Goal: Information Seeking & Learning: Learn about a topic

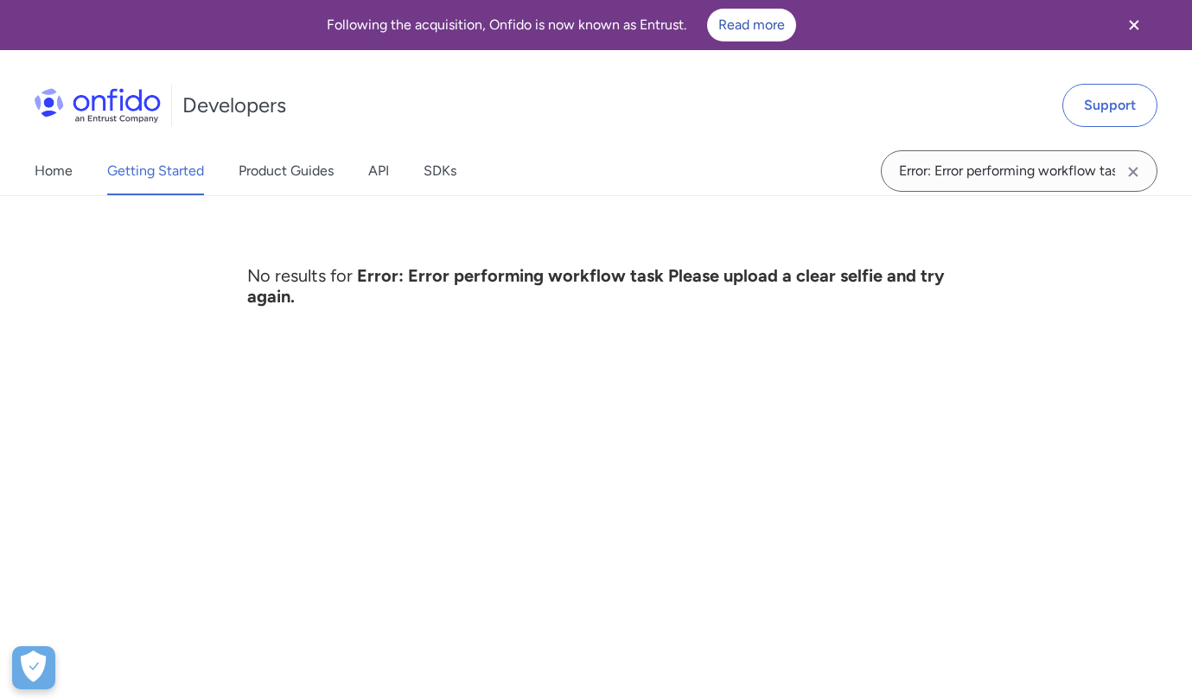
scroll to position [0, 113]
click at [1017, 171] on input "Error: Error performing workflow task Please upload a clear selfie and try agai…" at bounding box center [1019, 170] width 277 height 41
type input "Please upload a clear selfie and try again."
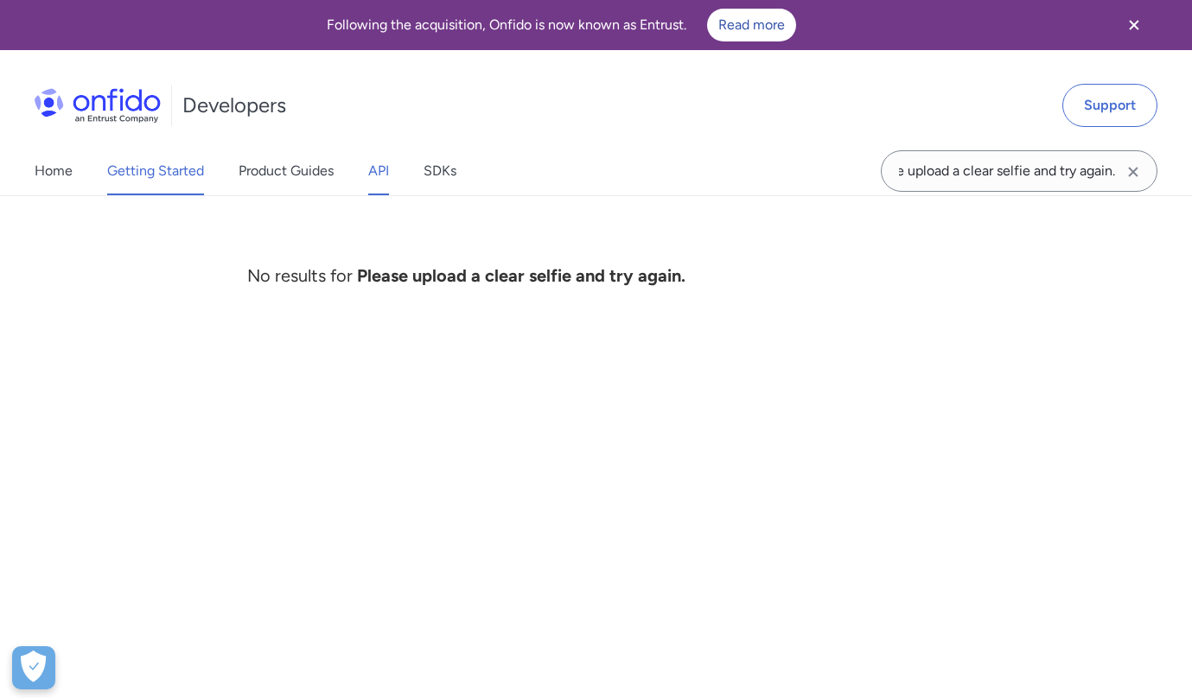
click at [378, 173] on link "API" at bounding box center [378, 171] width 21 height 48
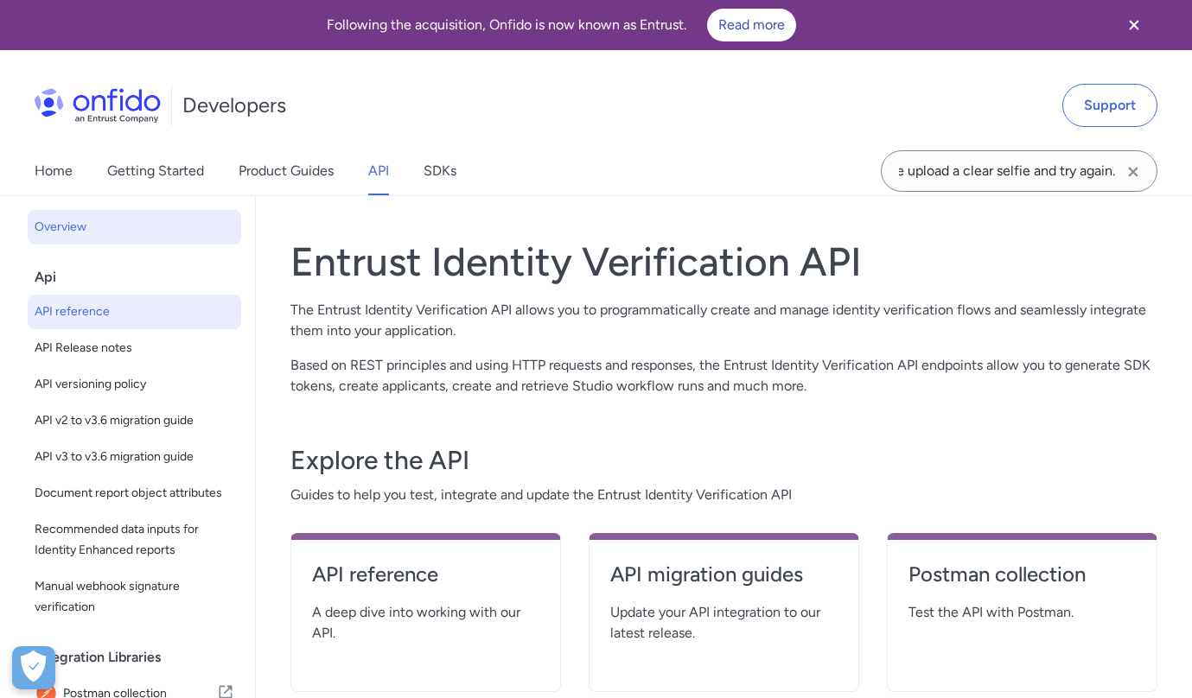
click at [92, 316] on span "API reference" at bounding box center [135, 312] width 200 height 21
select select "http"
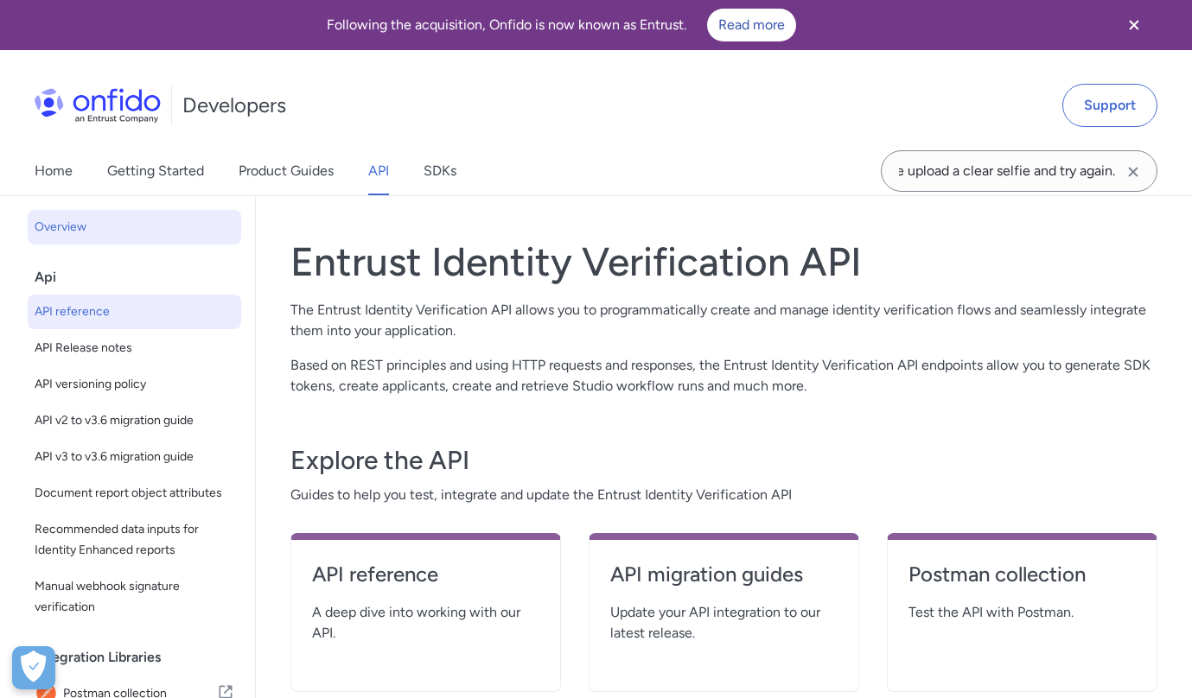
select select "http"
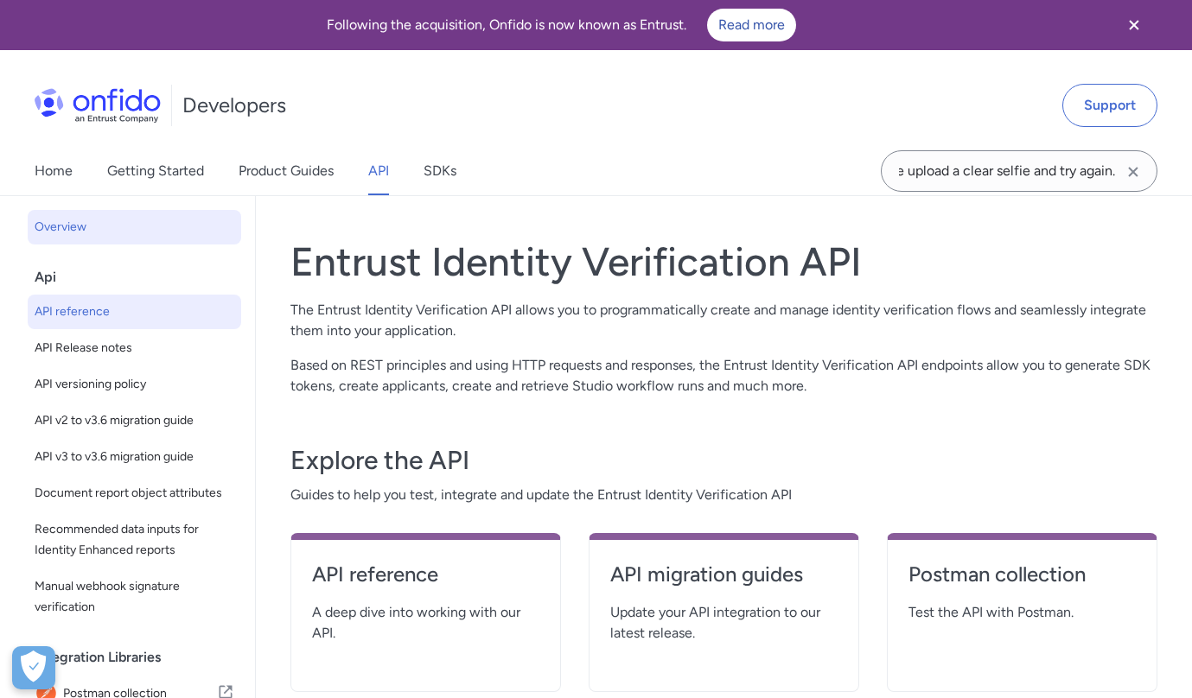
select select "http"
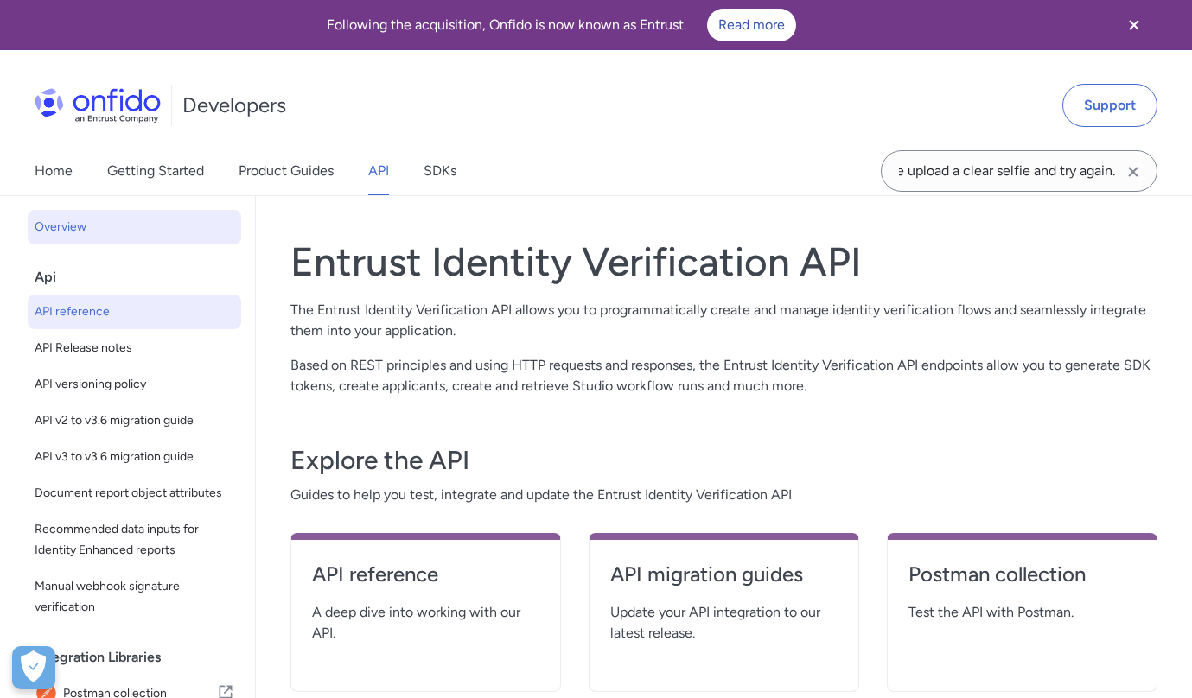
select select "http"
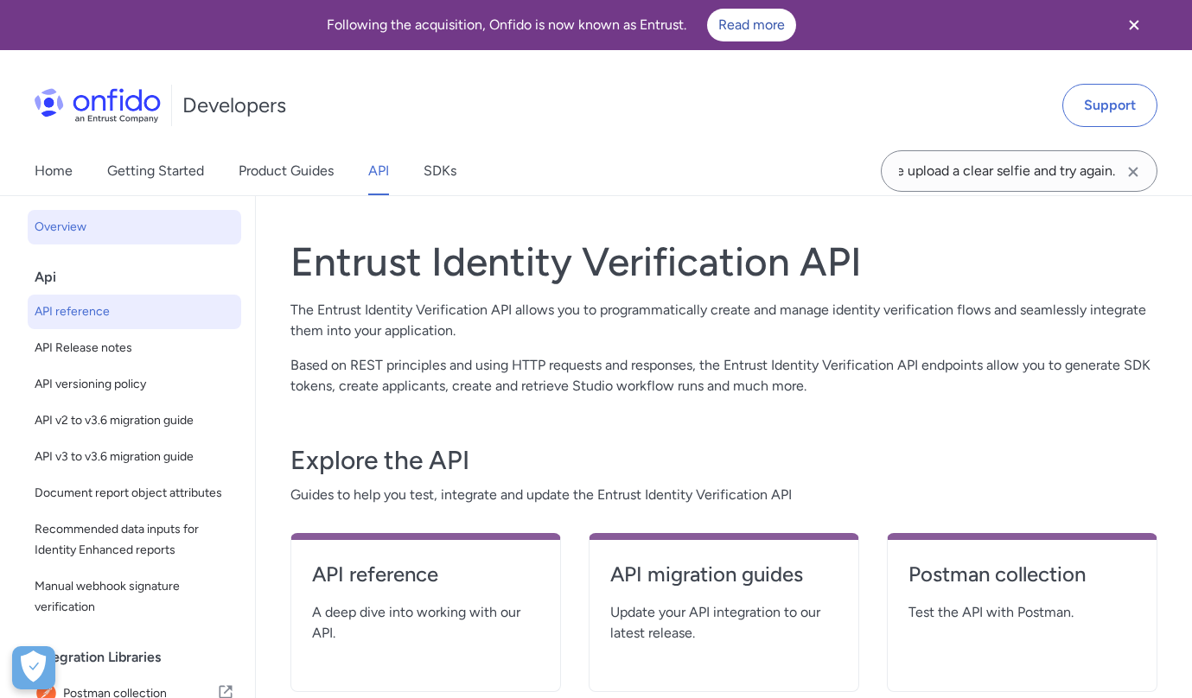
select select "http"
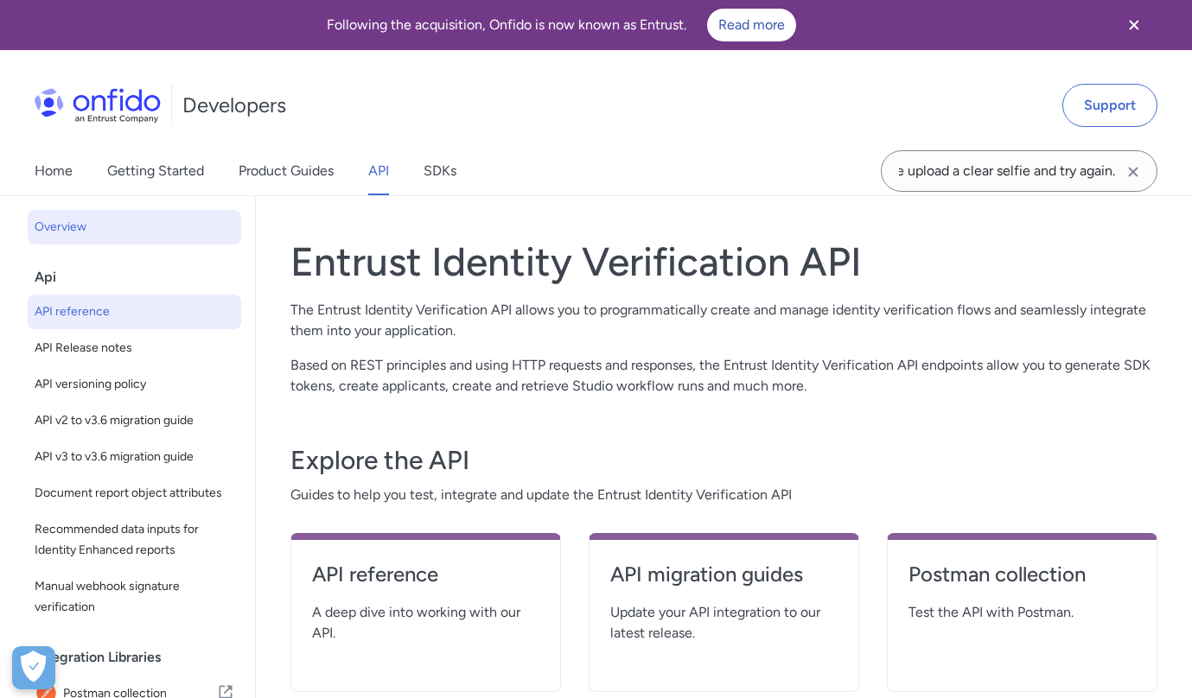
select select "http"
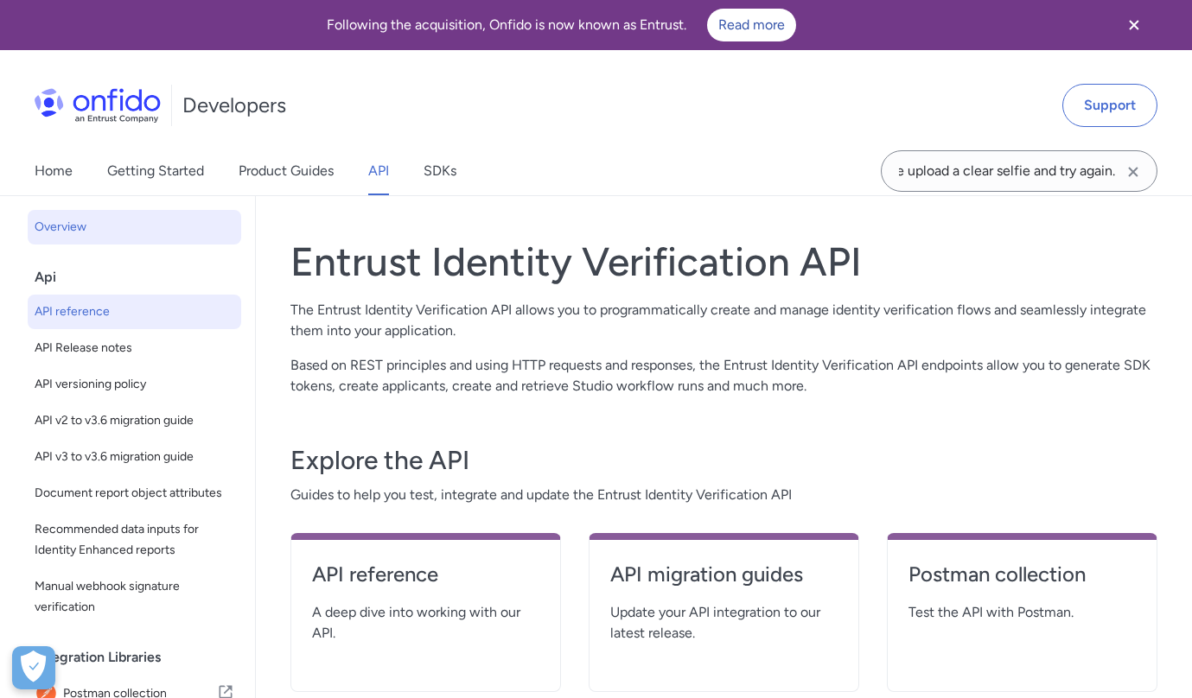
select select "http"
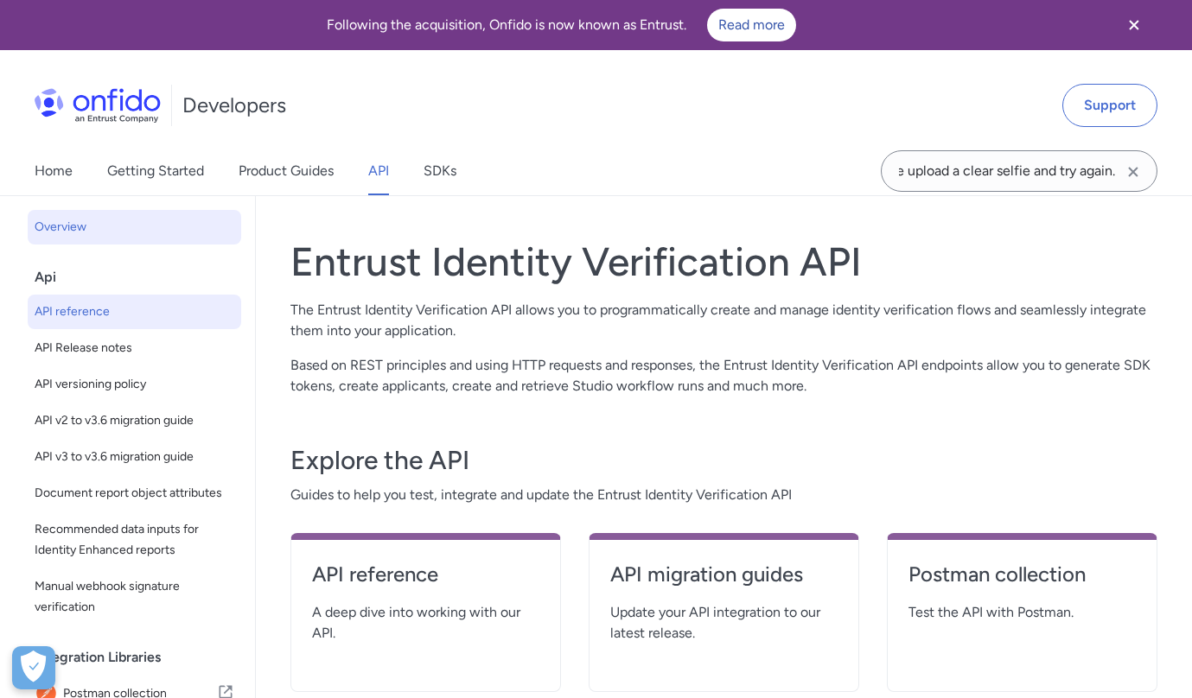
select select "http"
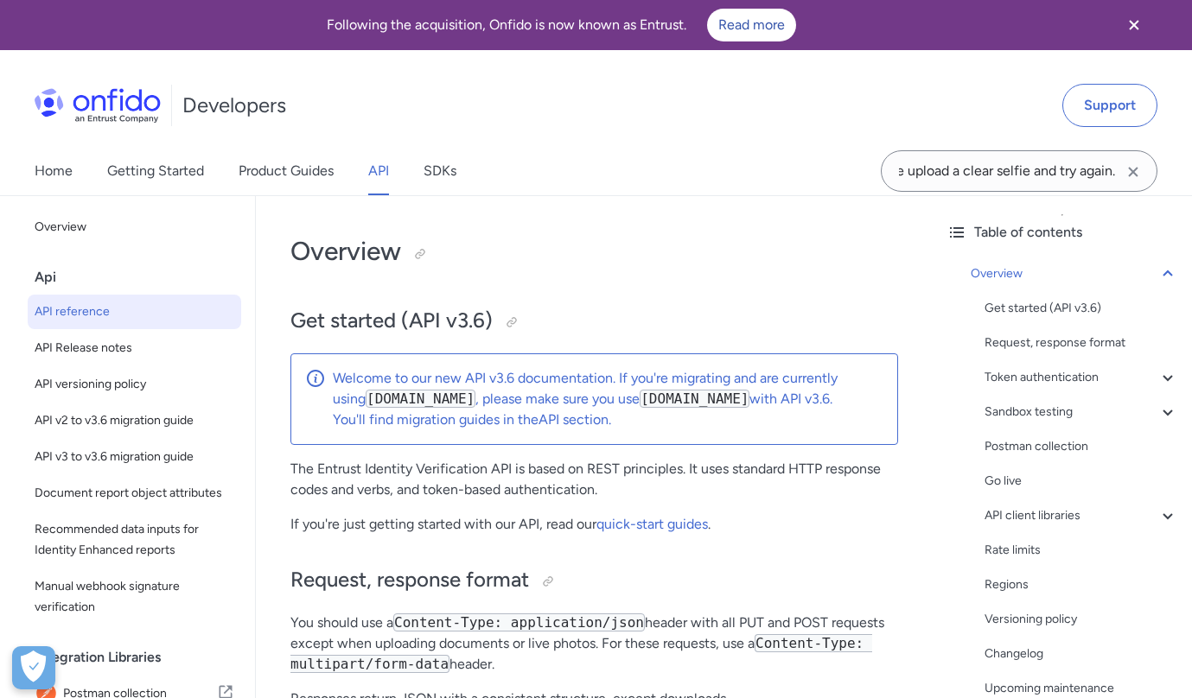
scroll to position [47, 0]
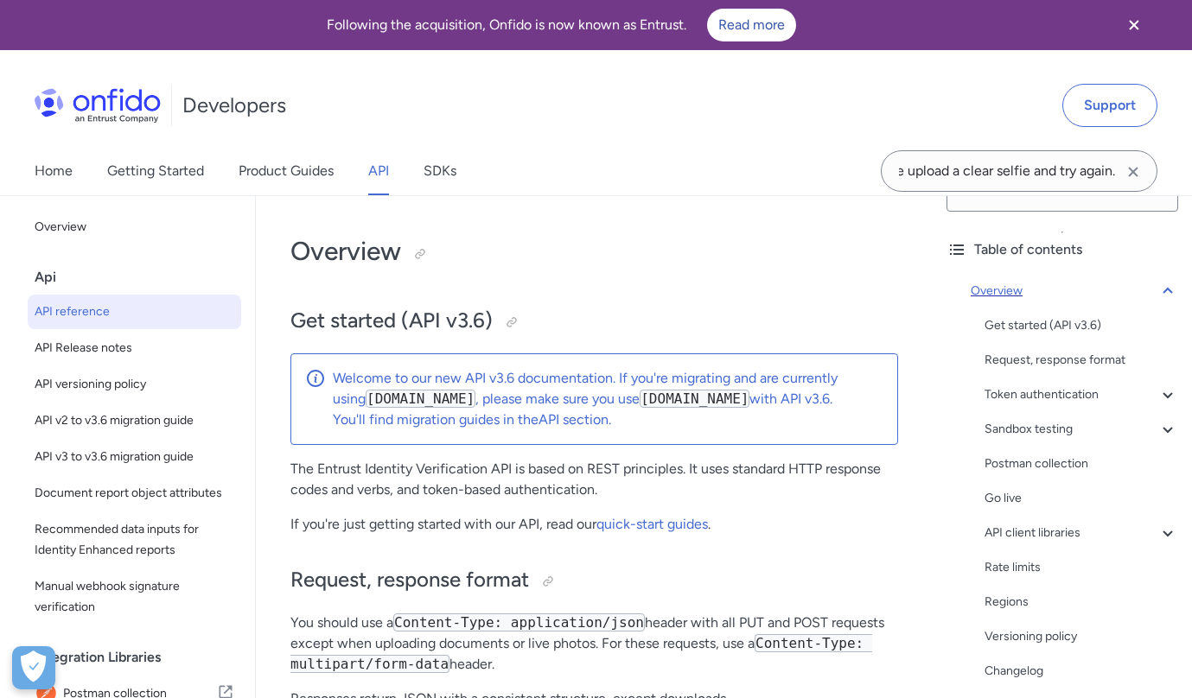
click at [1164, 287] on icon at bounding box center [1168, 291] width 21 height 21
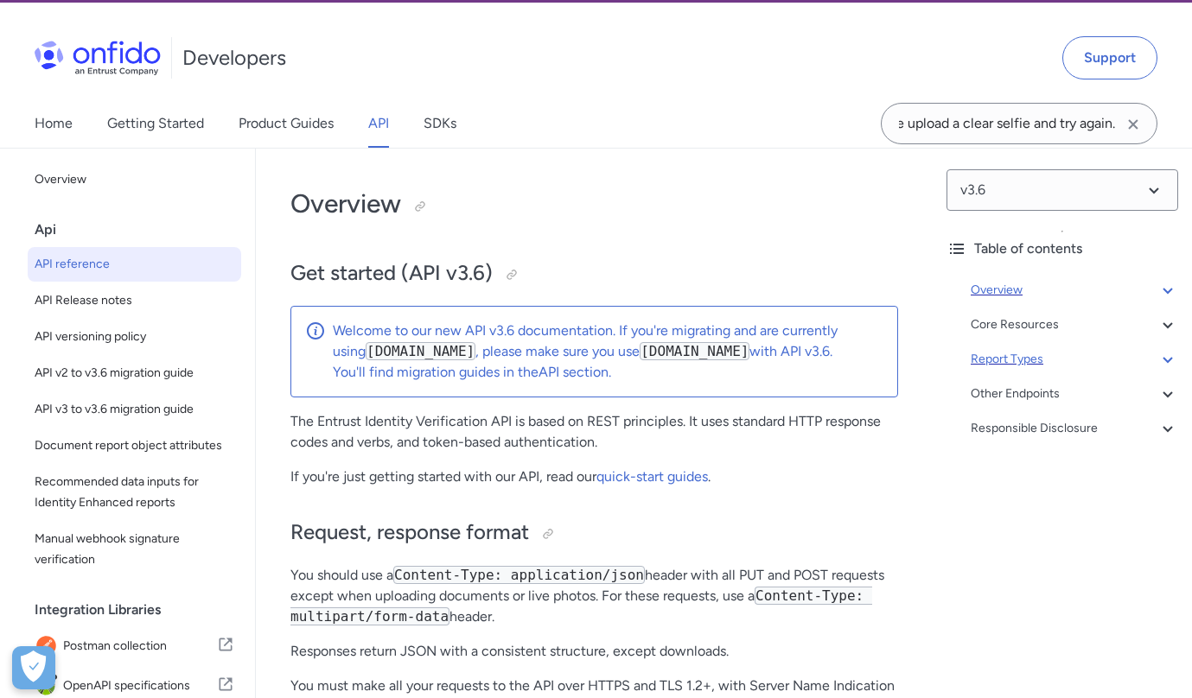
click at [1017, 361] on div "Report Types" at bounding box center [1074, 359] width 207 height 21
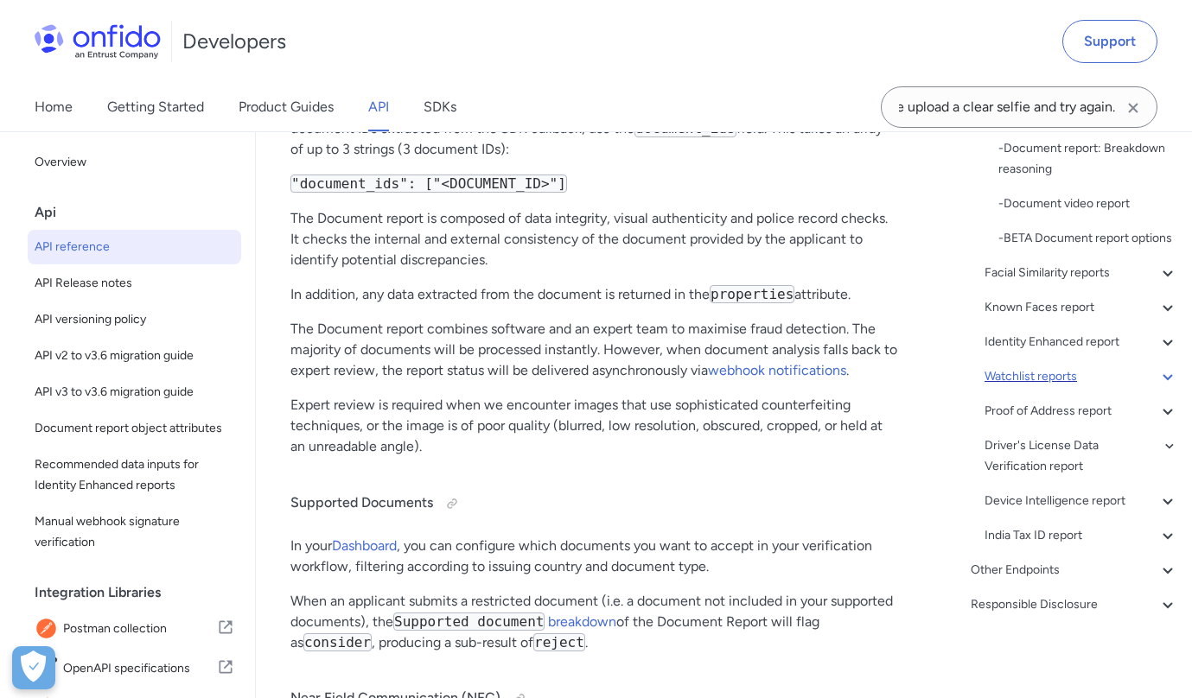
scroll to position [422, 0]
click at [1048, 277] on div "Facial Similarity reports" at bounding box center [1082, 273] width 194 height 21
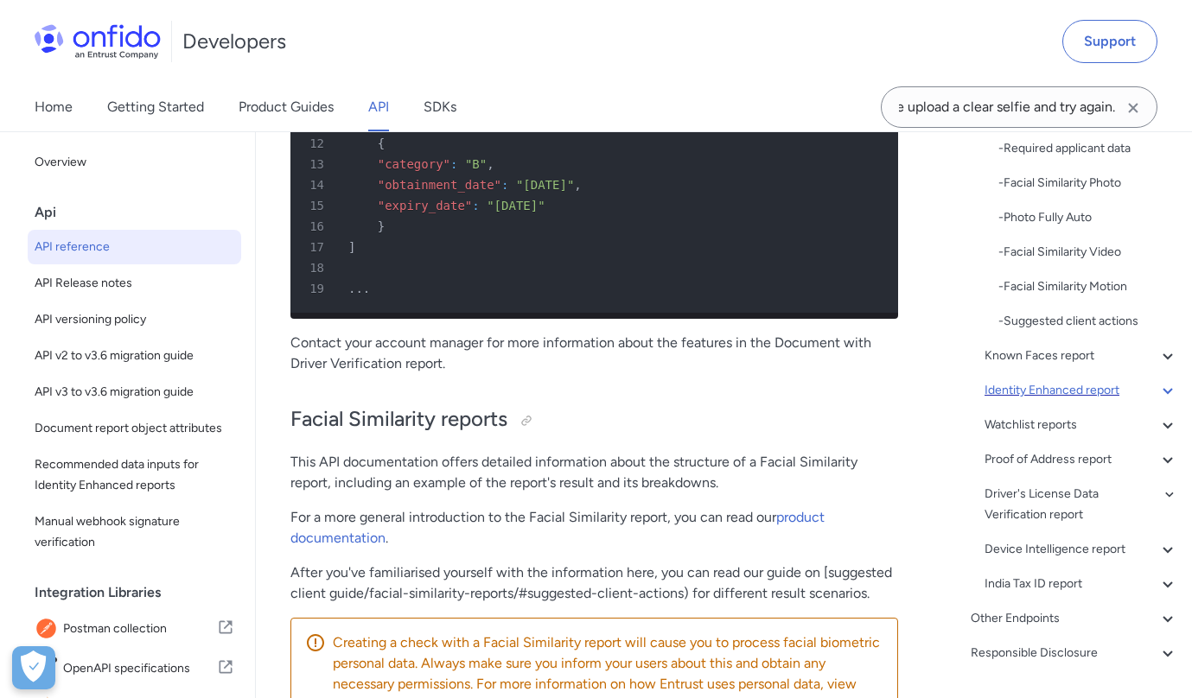
scroll to position [199, 0]
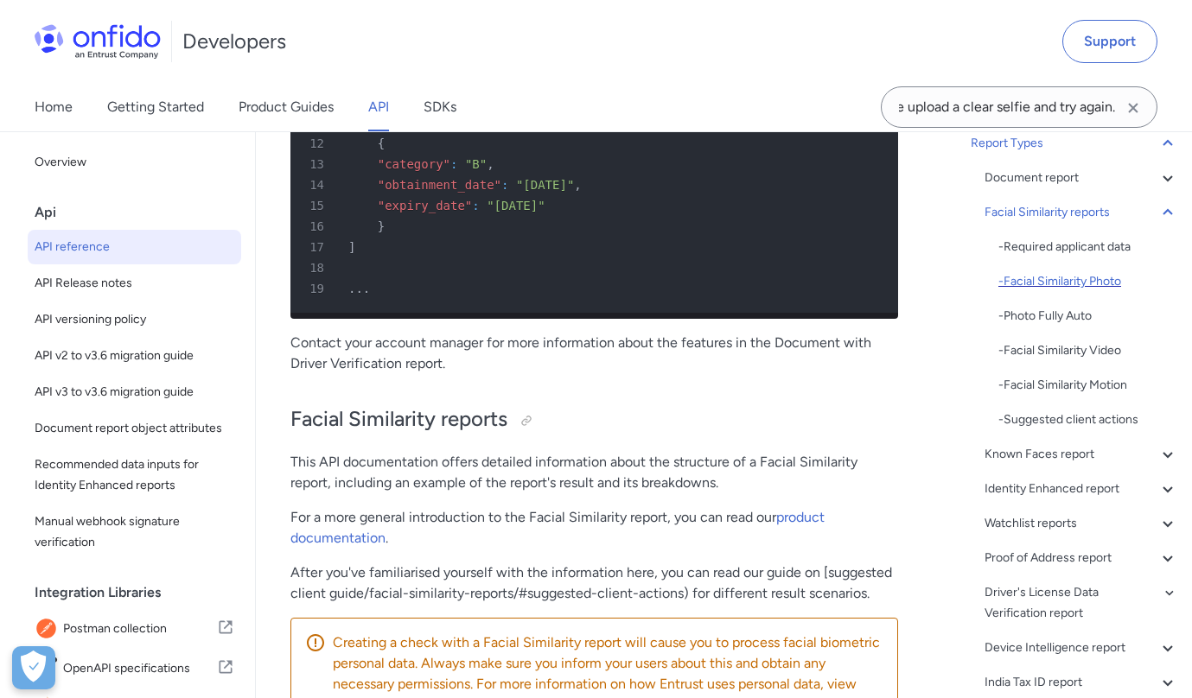
click at [1035, 279] on div "- Facial Similarity Photo" at bounding box center [1088, 281] width 180 height 21
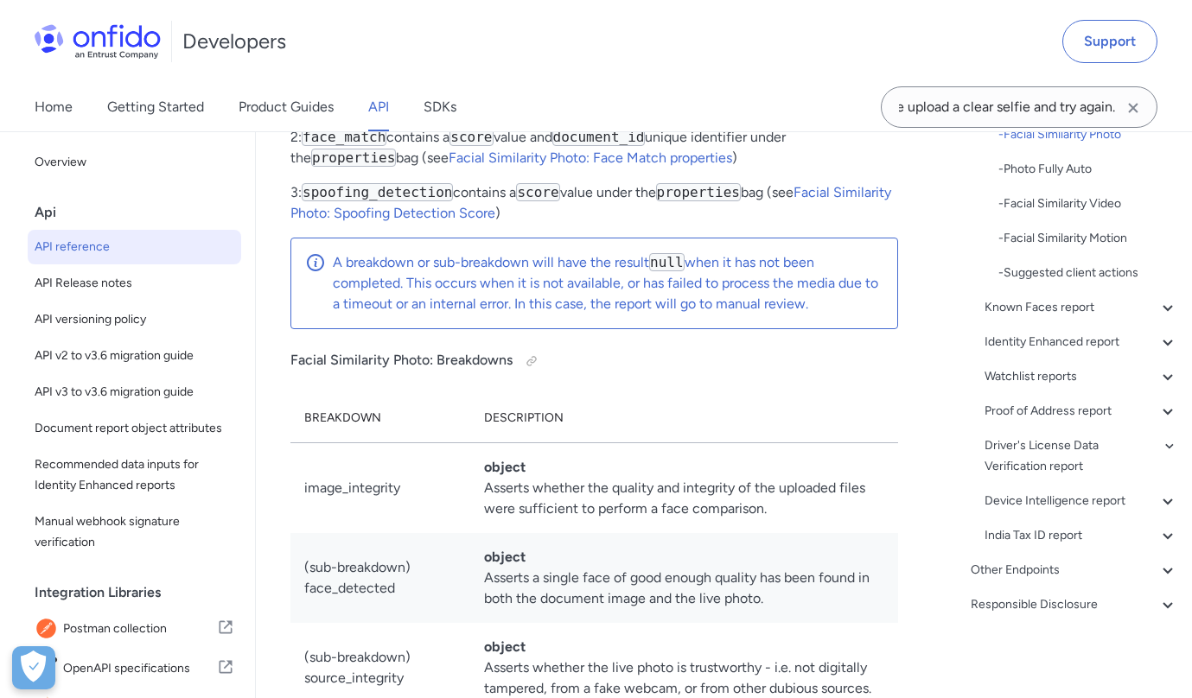
scroll to position [346, 0]
click at [1022, 570] on div "Other Endpoints" at bounding box center [1074, 570] width 207 height 21
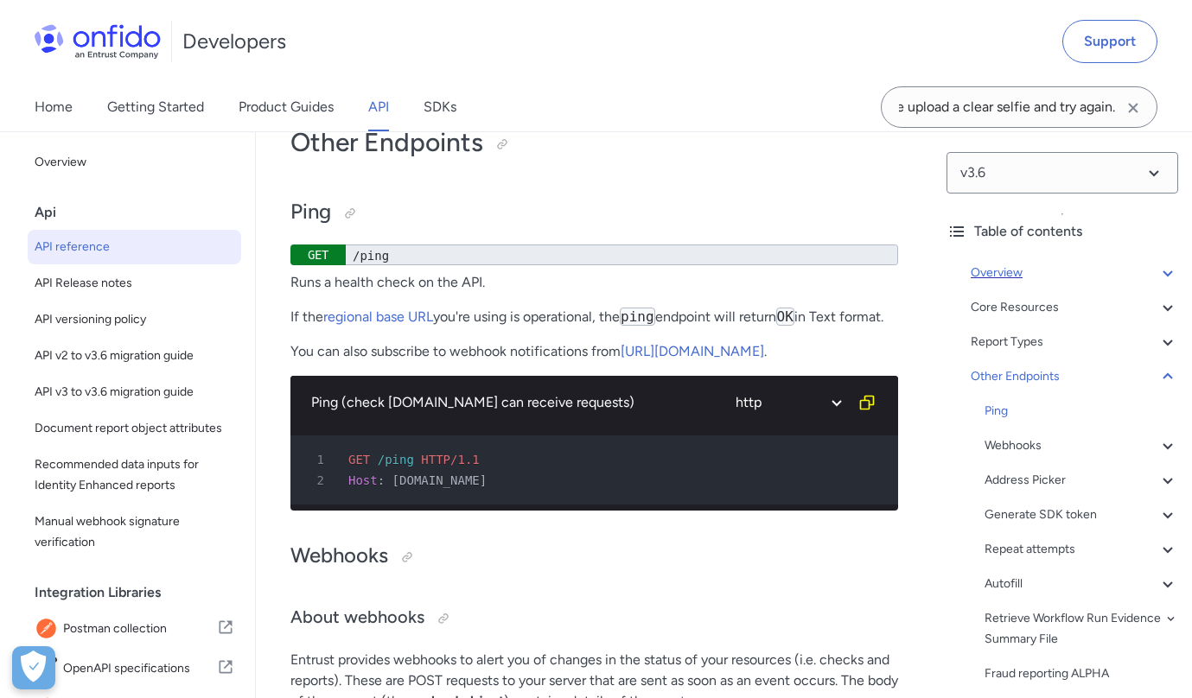
click at [999, 274] on div "Overview" at bounding box center [1074, 273] width 207 height 21
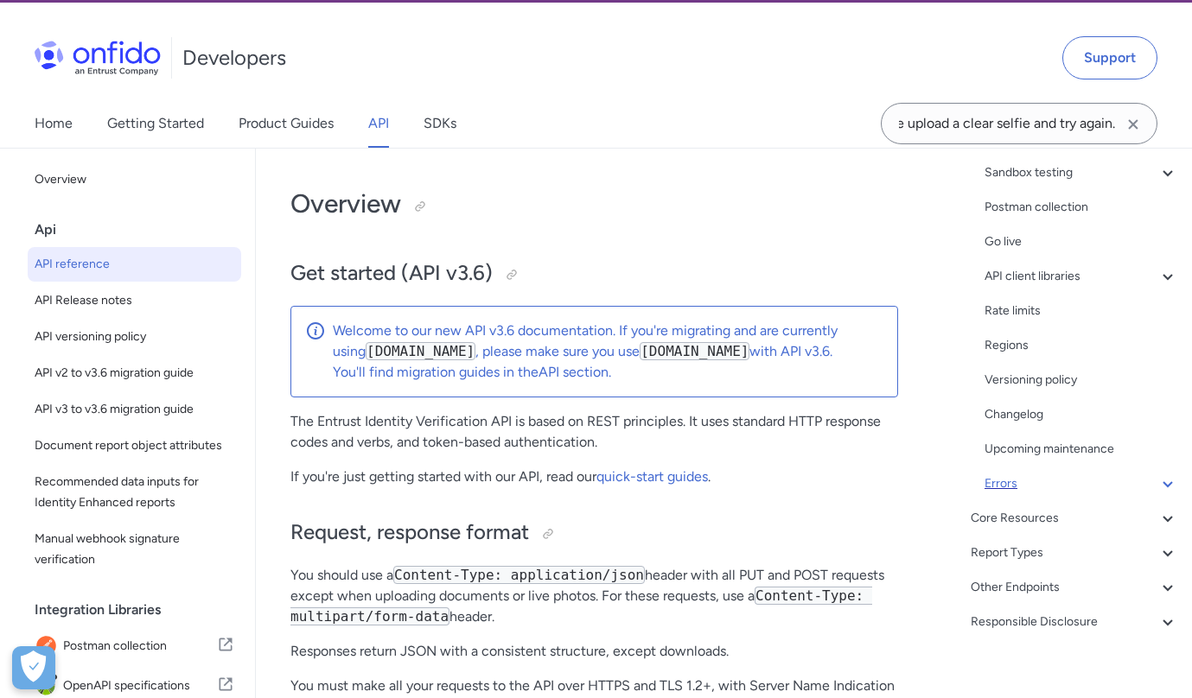
scroll to position [256, 0]
click at [1004, 514] on div "Core Resources" at bounding box center [1074, 518] width 207 height 21
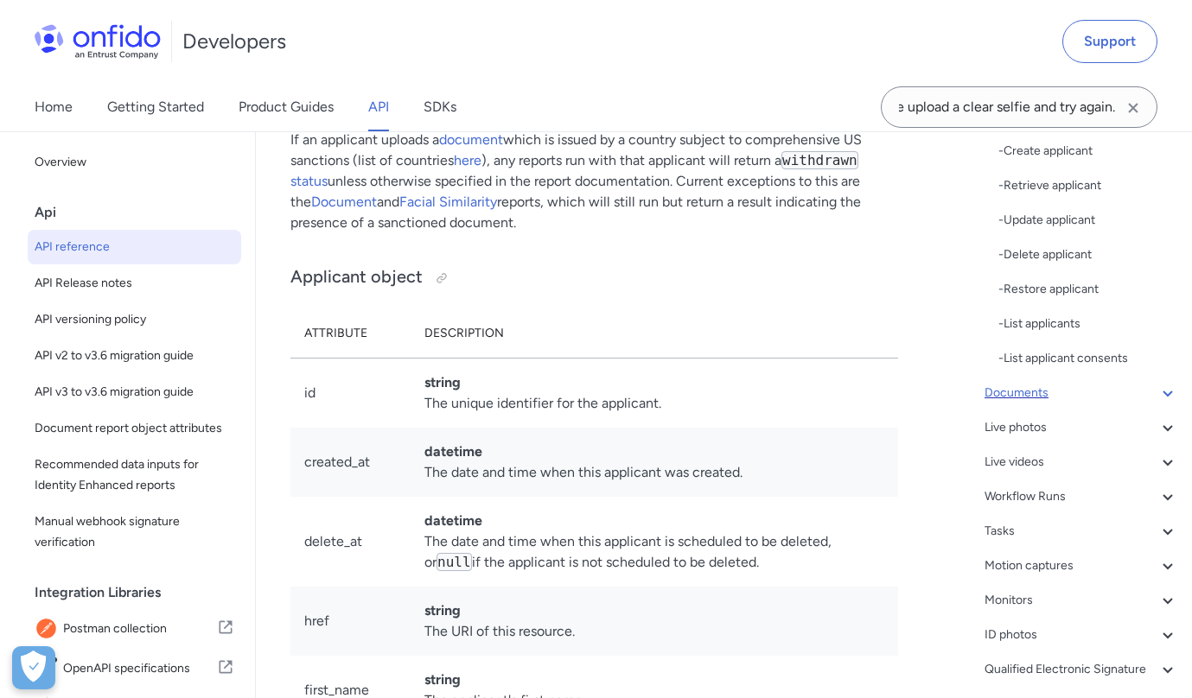
scroll to position [459, 0]
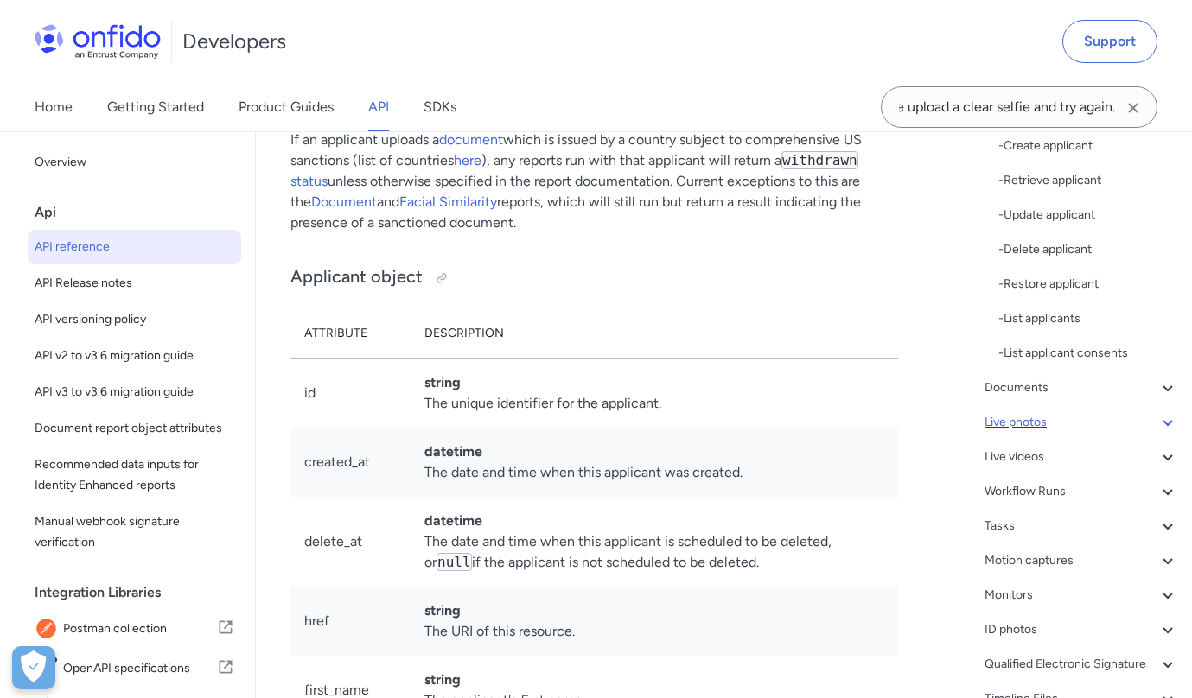
click at [1024, 421] on div "Live photos" at bounding box center [1082, 422] width 194 height 21
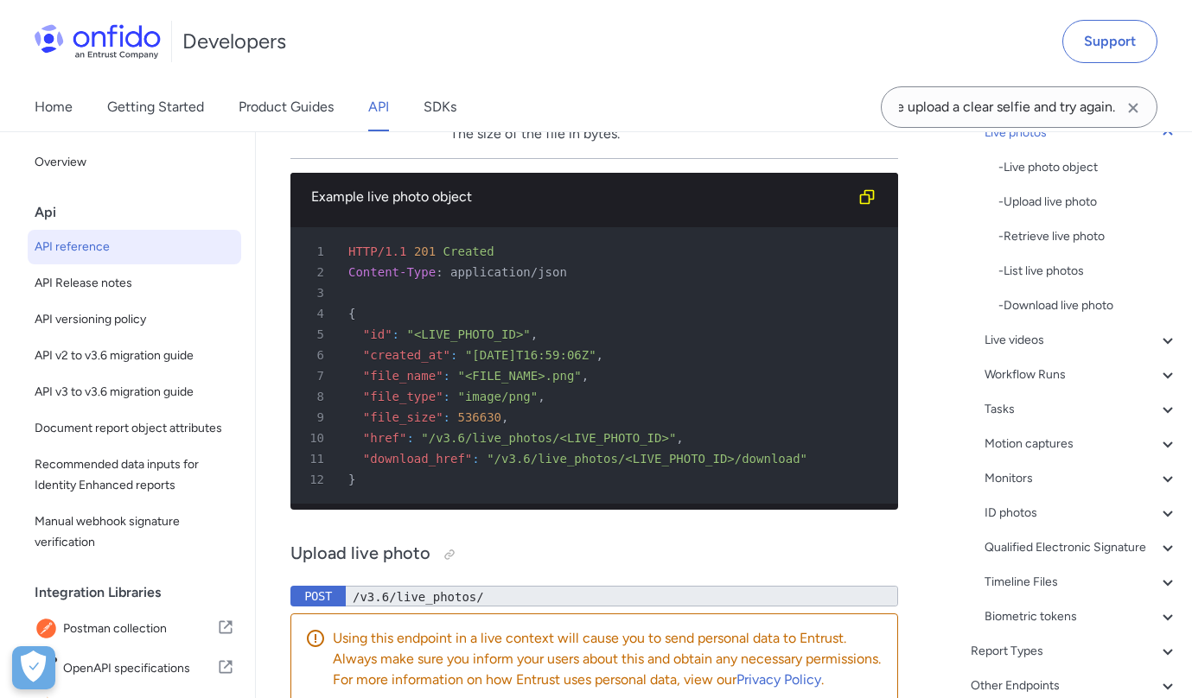
scroll to position [188, 0]
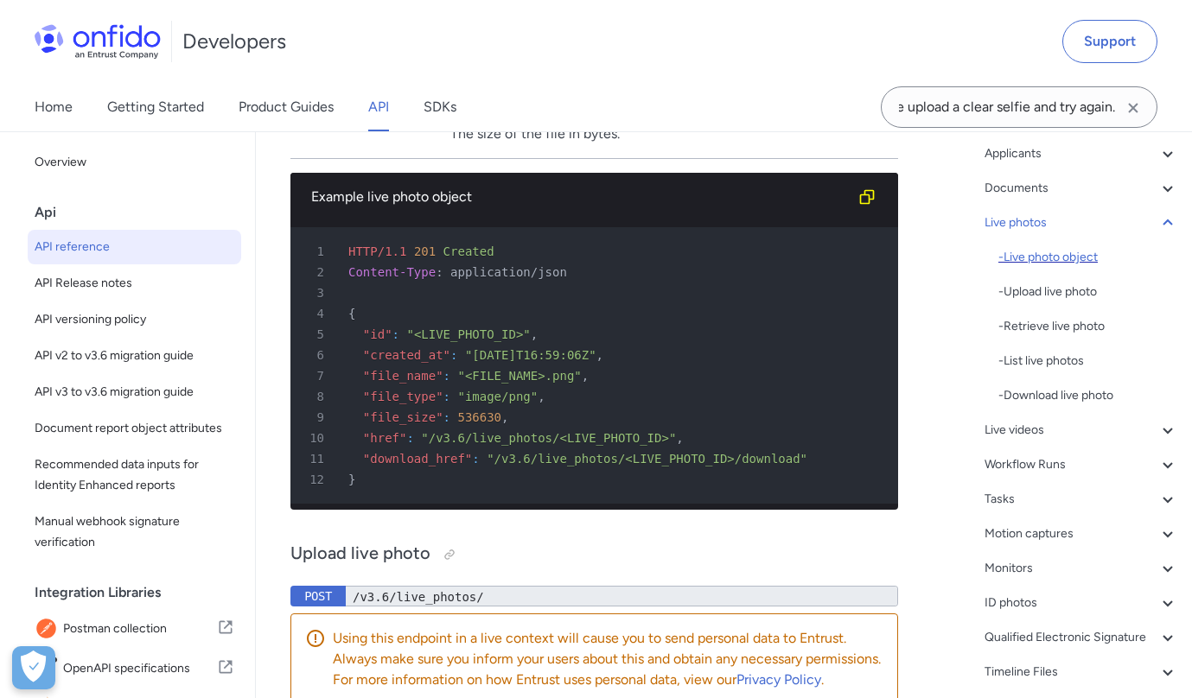
click at [1027, 258] on div "- Live photo object" at bounding box center [1088, 257] width 180 height 21
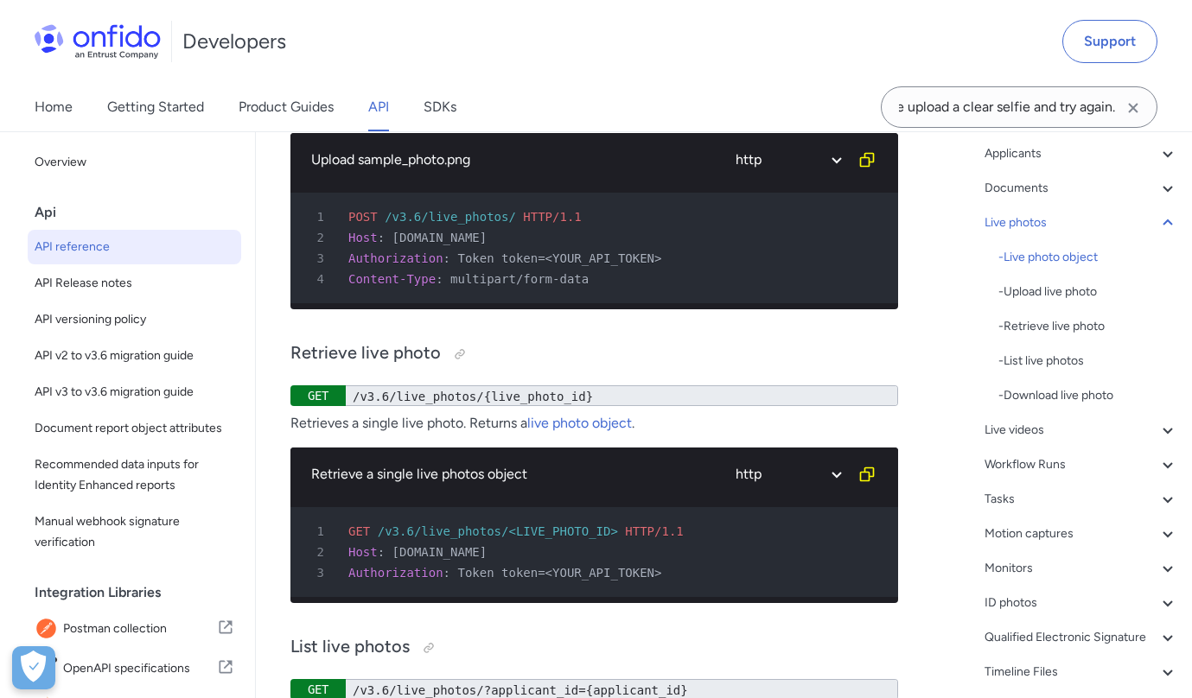
scroll to position [41239, 0]
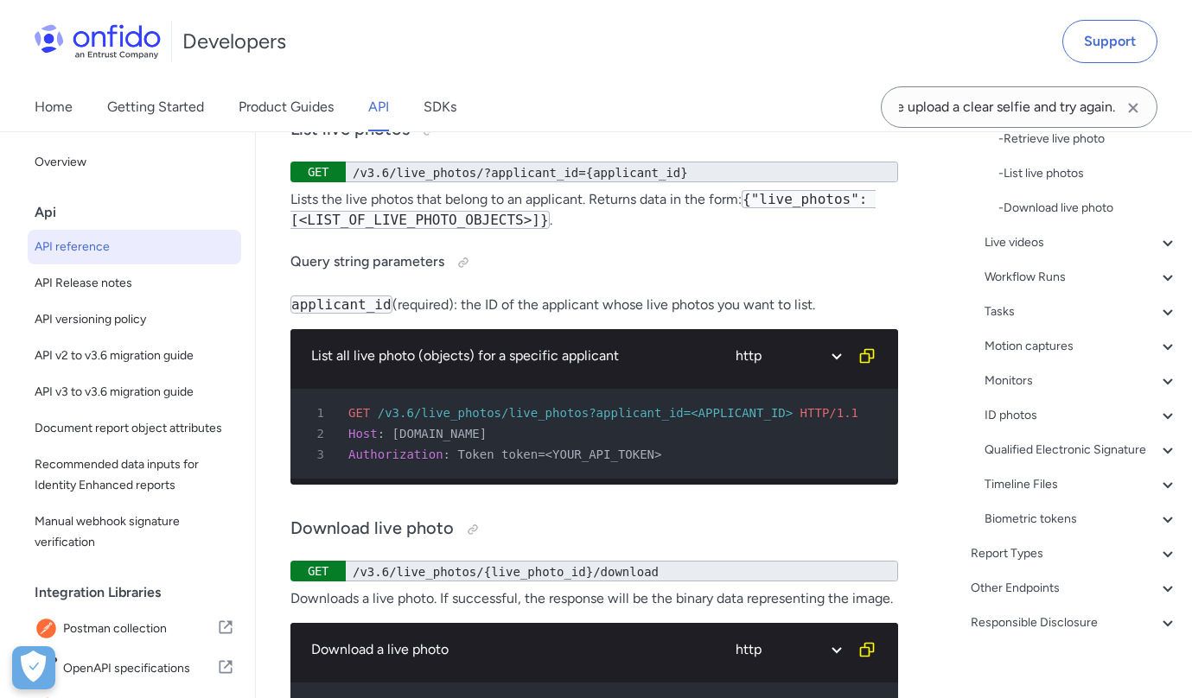
scroll to position [380, 0]
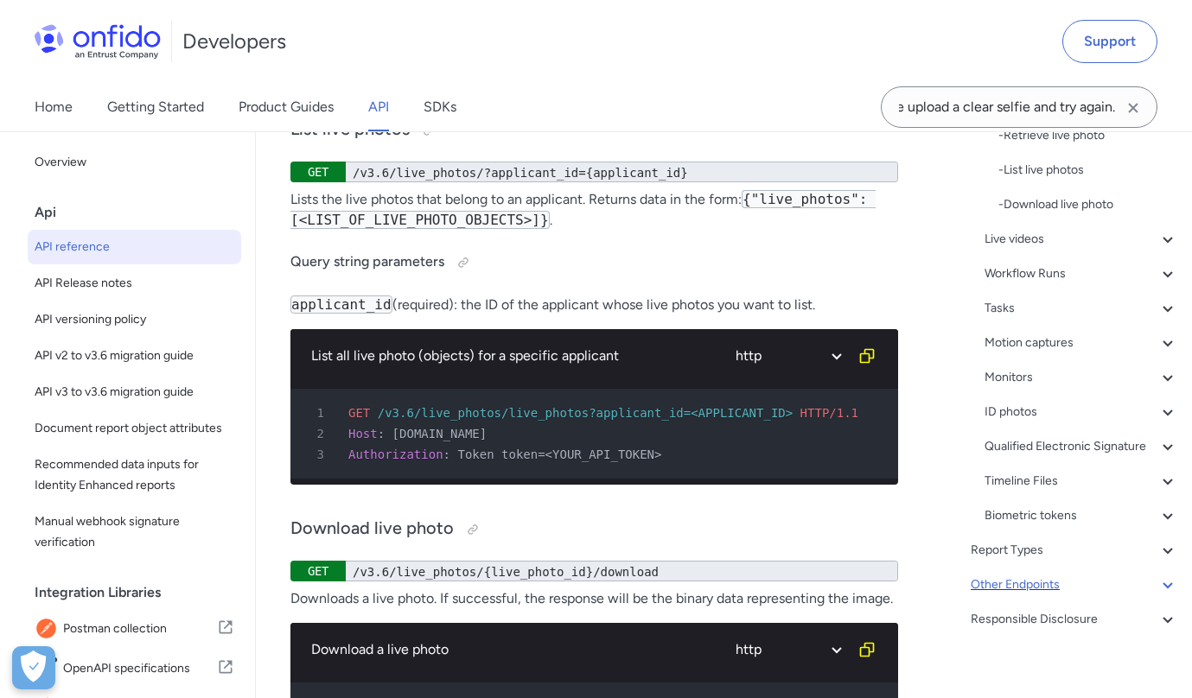
click at [1026, 586] on div "Other Endpoints" at bounding box center [1074, 585] width 207 height 21
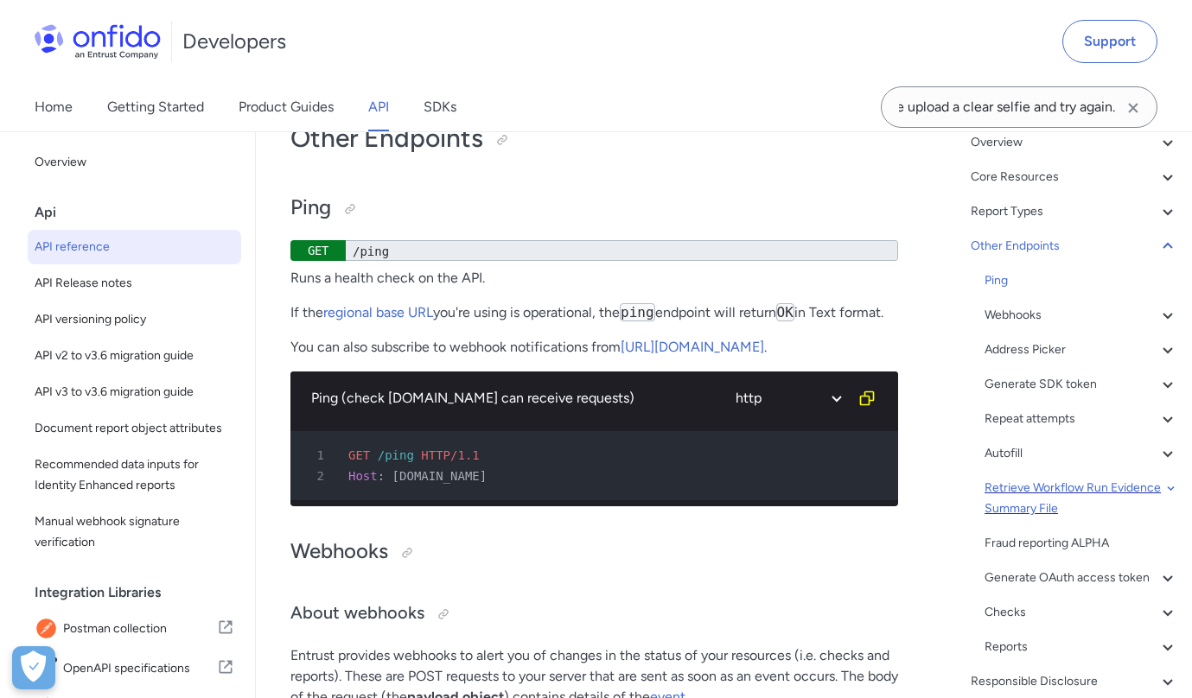
scroll to position [118, 0]
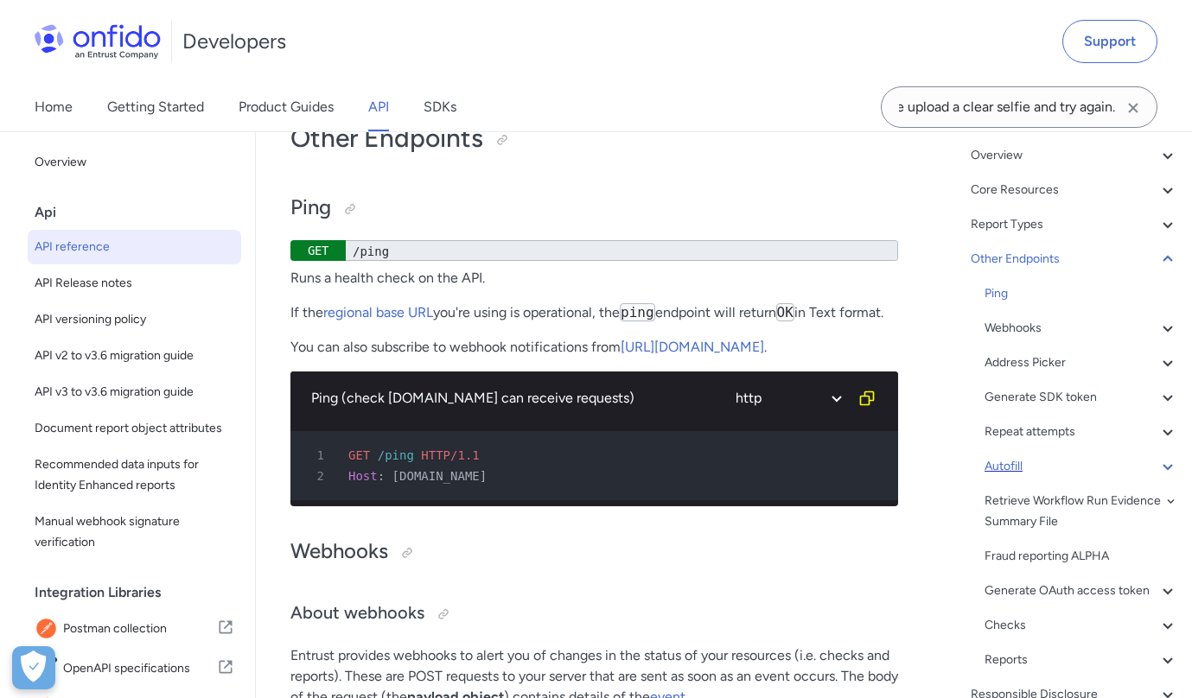
click at [1012, 467] on div "Autofill" at bounding box center [1082, 466] width 194 height 21
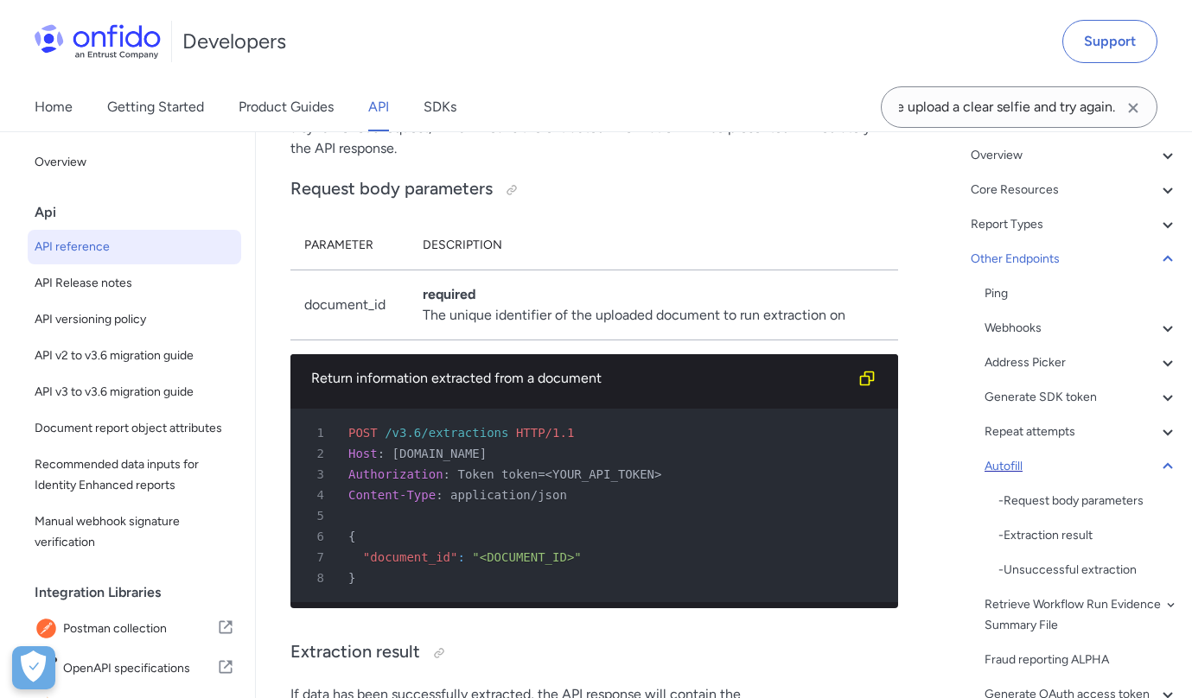
click at [1012, 467] on div "Autofill" at bounding box center [1082, 466] width 194 height 21
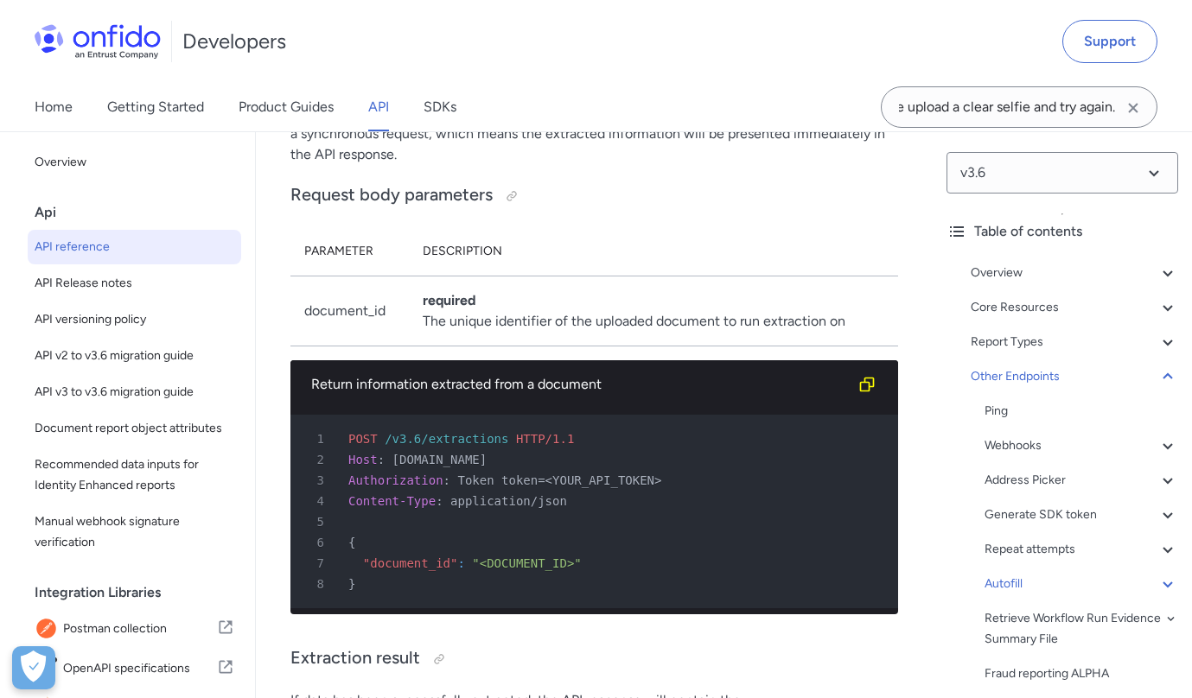
scroll to position [0, 0]
click at [999, 341] on div "Report Types" at bounding box center [1074, 342] width 207 height 21
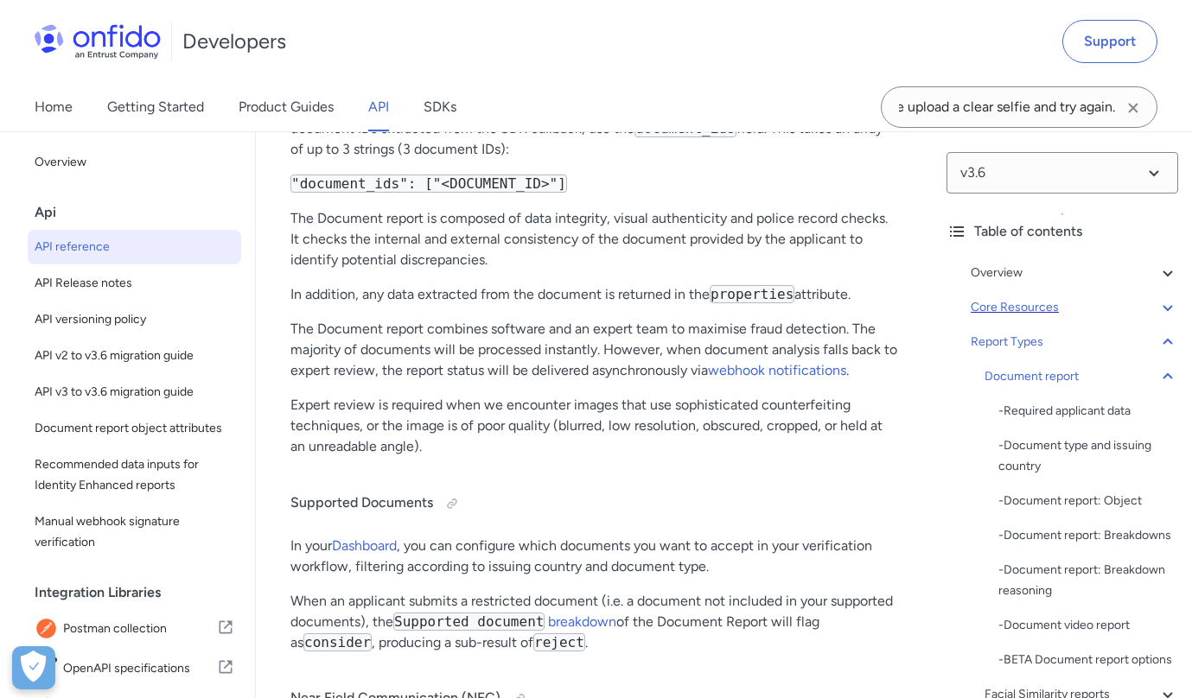
click at [1002, 307] on div "Core Resources" at bounding box center [1074, 307] width 207 height 21
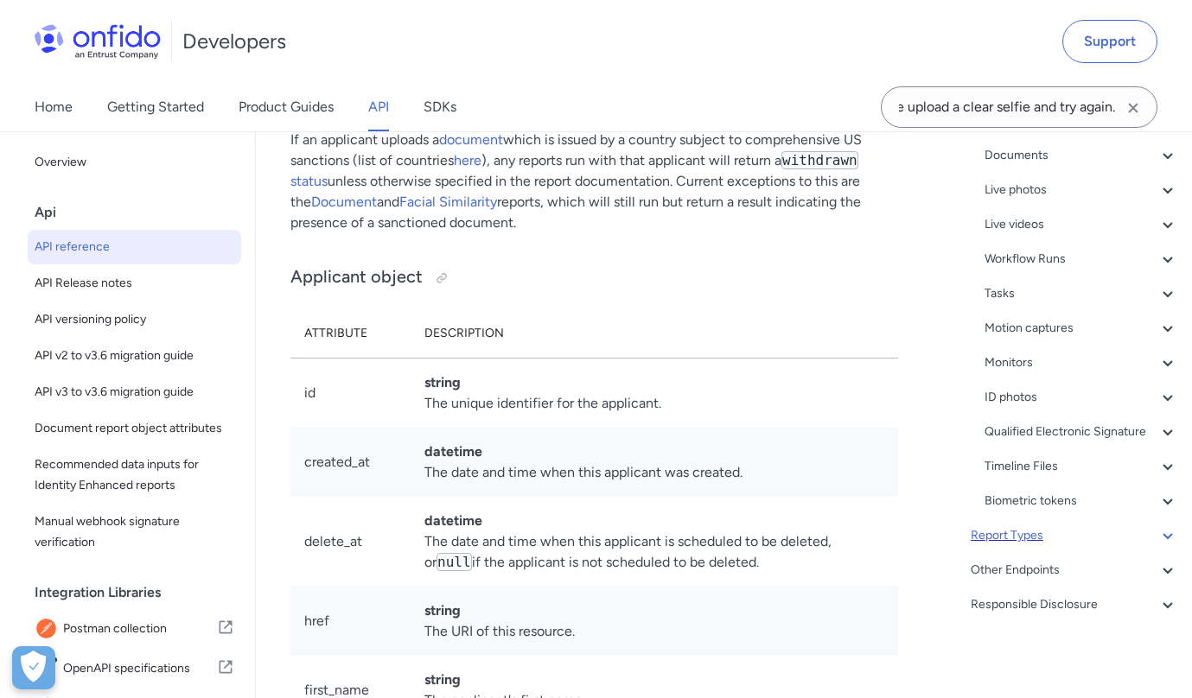
scroll to position [692, 0]
click at [1016, 570] on div "Other Endpoints" at bounding box center [1074, 570] width 207 height 21
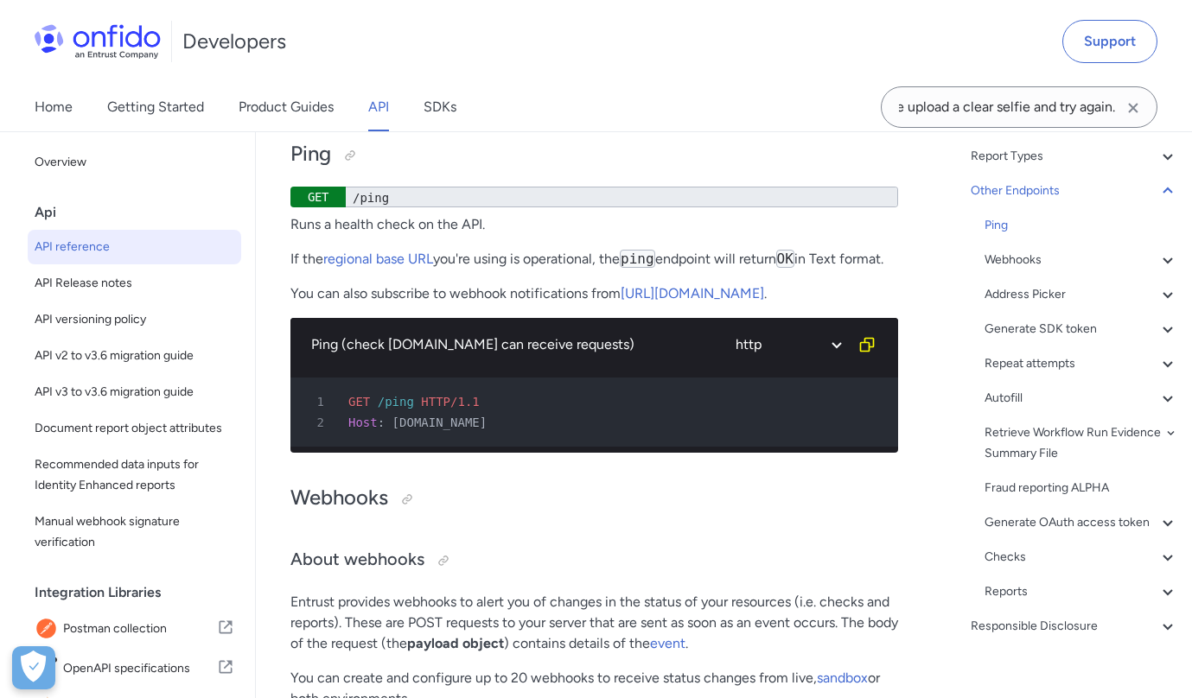
scroll to position [198, 0]
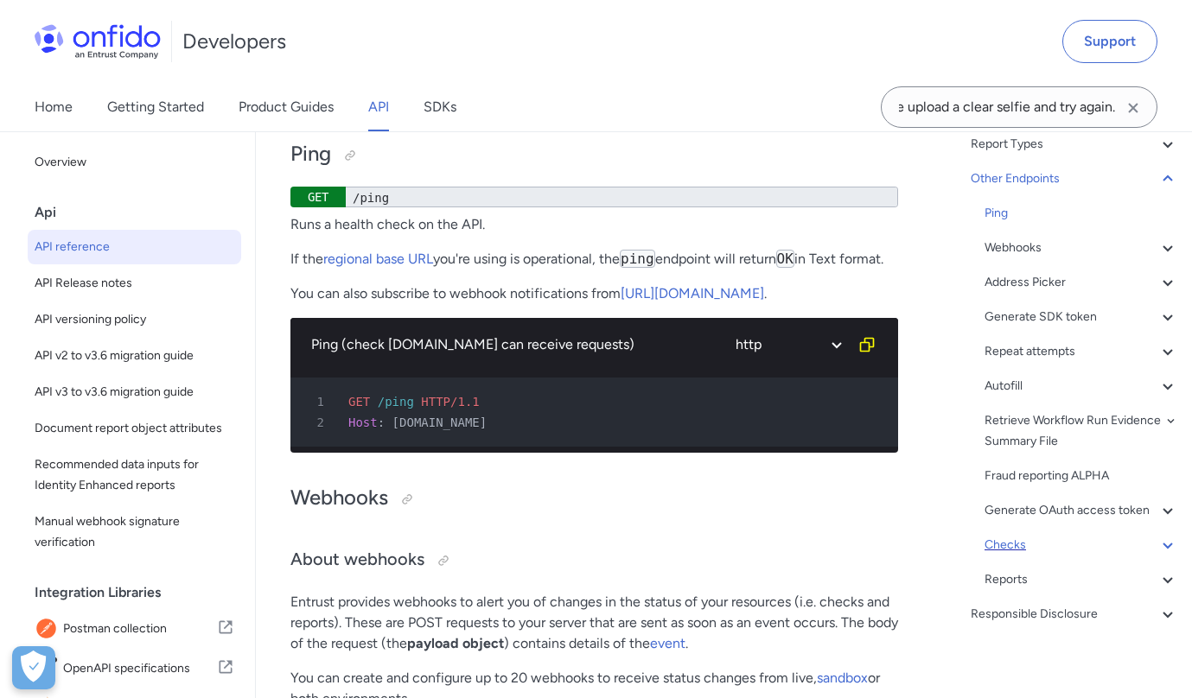
click at [1009, 545] on div "Checks" at bounding box center [1082, 545] width 194 height 21
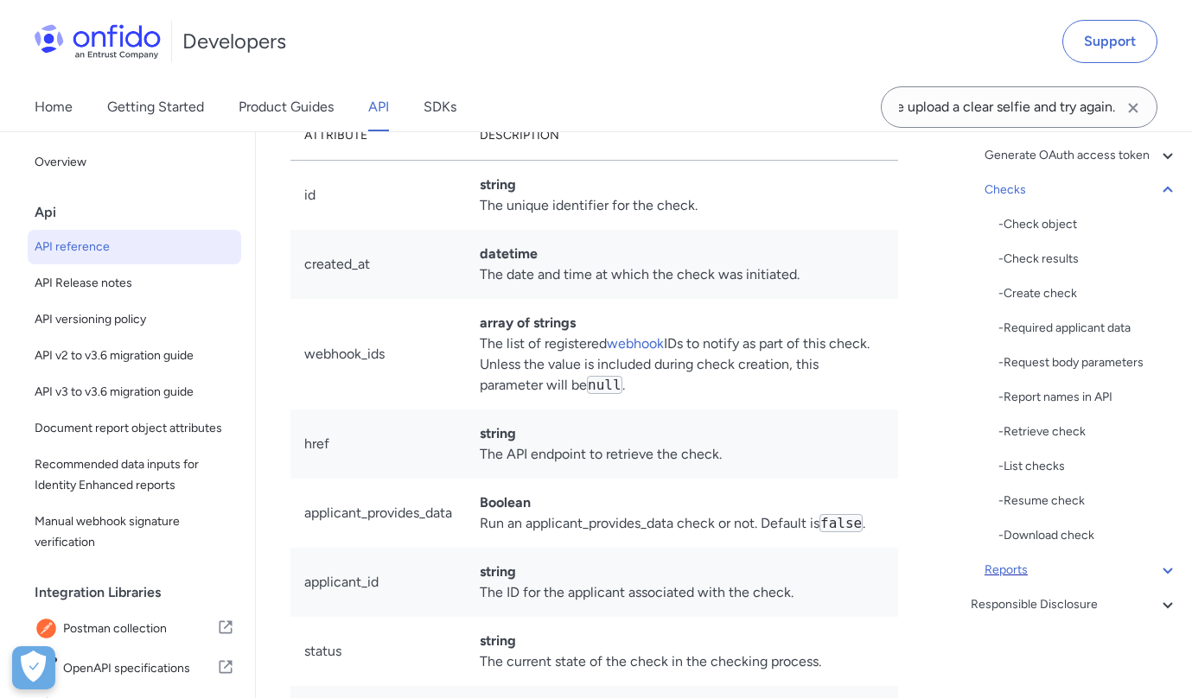
scroll to position [553, 0]
click at [1016, 565] on div "Reports" at bounding box center [1082, 570] width 194 height 21
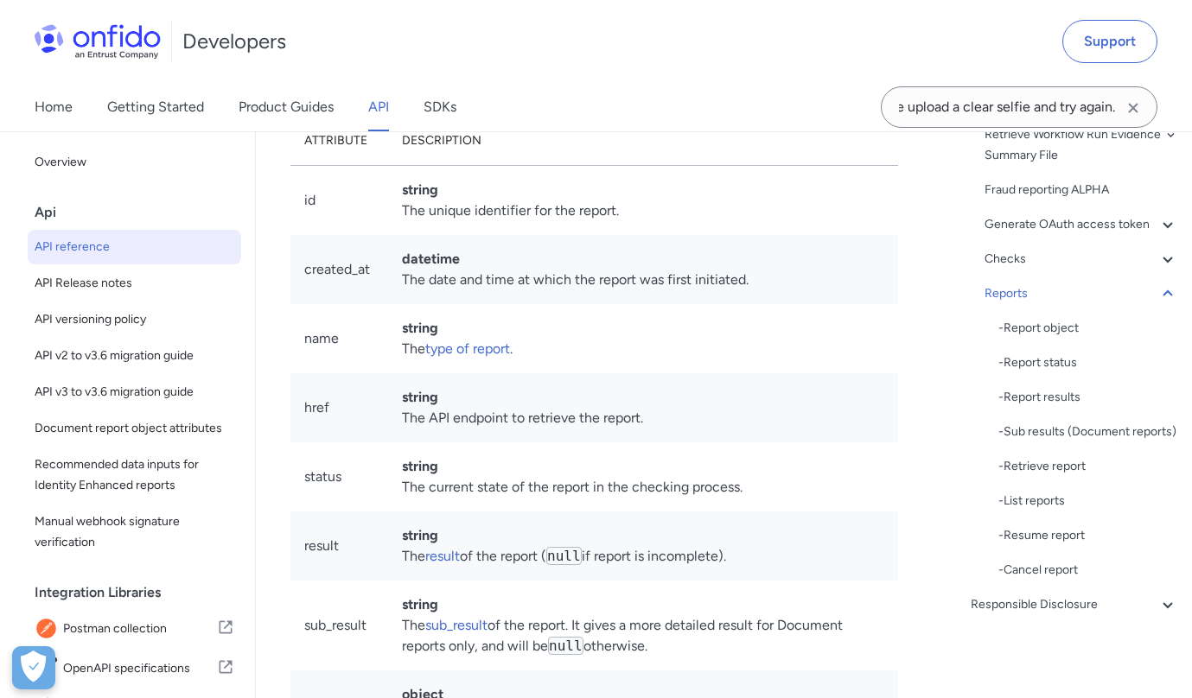
scroll to position [210911, 0]
